Goal: Task Accomplishment & Management: Manage account settings

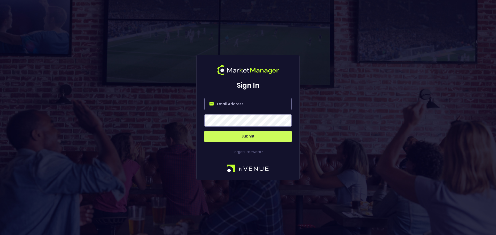
type input "[EMAIL_ADDRESS][DOMAIN_NAME]"
click at [238, 139] on button "Submit" at bounding box center [247, 136] width 87 height 11
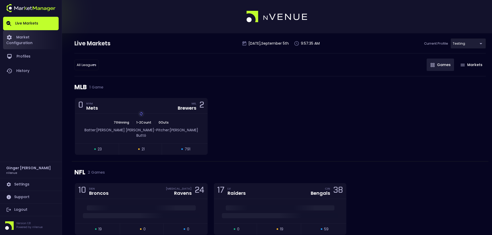
click at [32, 37] on link "Market Configuration" at bounding box center [31, 39] width 56 height 19
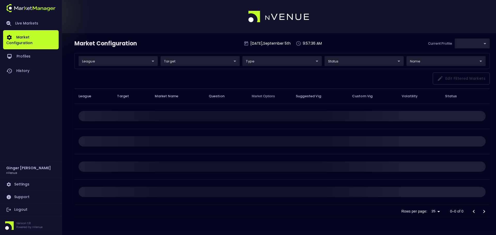
type input "d66ee90f-df8e-430e-a05c-aaf70ad95ad9"
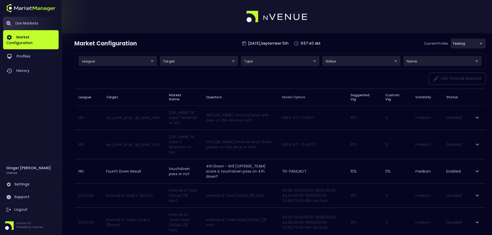
click at [32, 23] on link "Live Markets" at bounding box center [31, 23] width 56 height 13
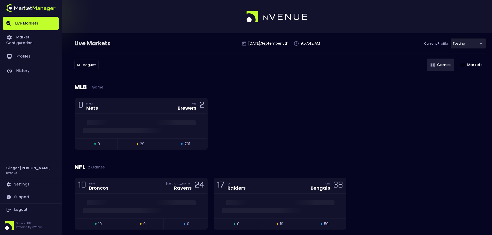
click at [440, 66] on button "Games" at bounding box center [440, 65] width 27 height 12
click at [462, 65] on img "button" at bounding box center [462, 65] width 4 height 3
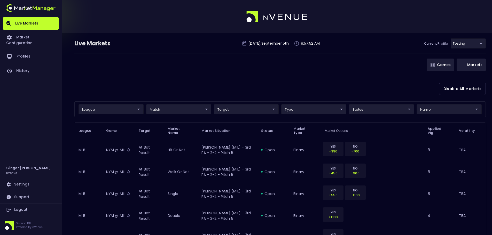
click at [446, 65] on button "Games" at bounding box center [440, 65] width 27 height 12
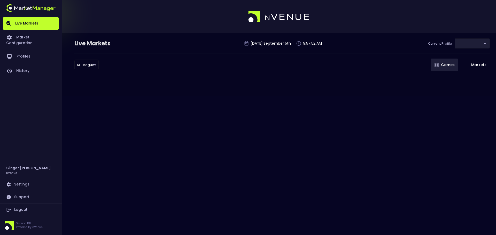
type input "d66ee90f-df8e-430e-a05c-aaf70ad95ad9"
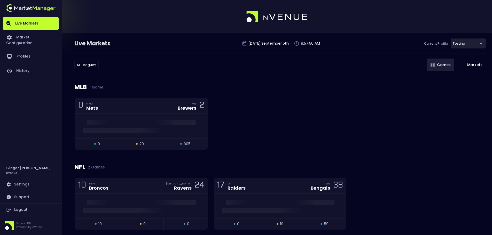
click at [430, 67] on img "button" at bounding box center [432, 65] width 4 height 4
